Goal: Find specific page/section: Find specific page/section

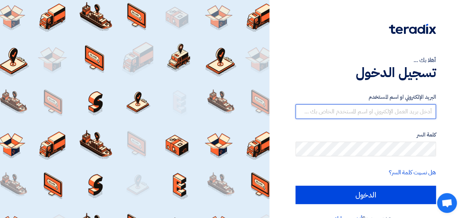
type input "[PERSON_NAME][EMAIL_ADDRESS][DOMAIN_NAME]"
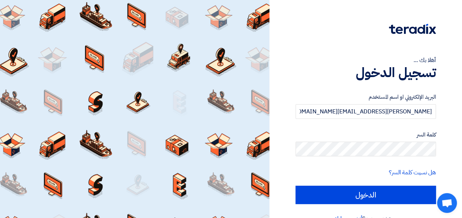
scroll to position [17, 0]
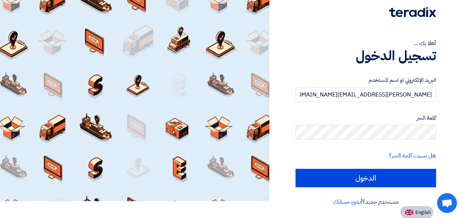
click at [424, 215] on span "English" at bounding box center [422, 212] width 15 height 5
type input "Sign in"
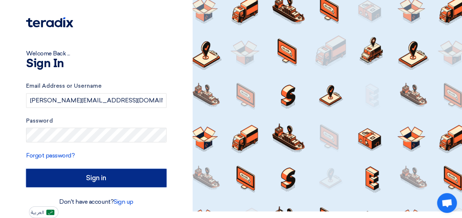
click at [102, 177] on input "Sign in" at bounding box center [96, 178] width 140 height 18
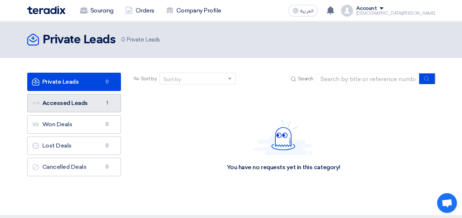
click at [65, 101] on link "Accessed Leads Accessed Leads 1" at bounding box center [74, 103] width 94 height 18
